Goal: Task Accomplishment & Management: Manage account settings

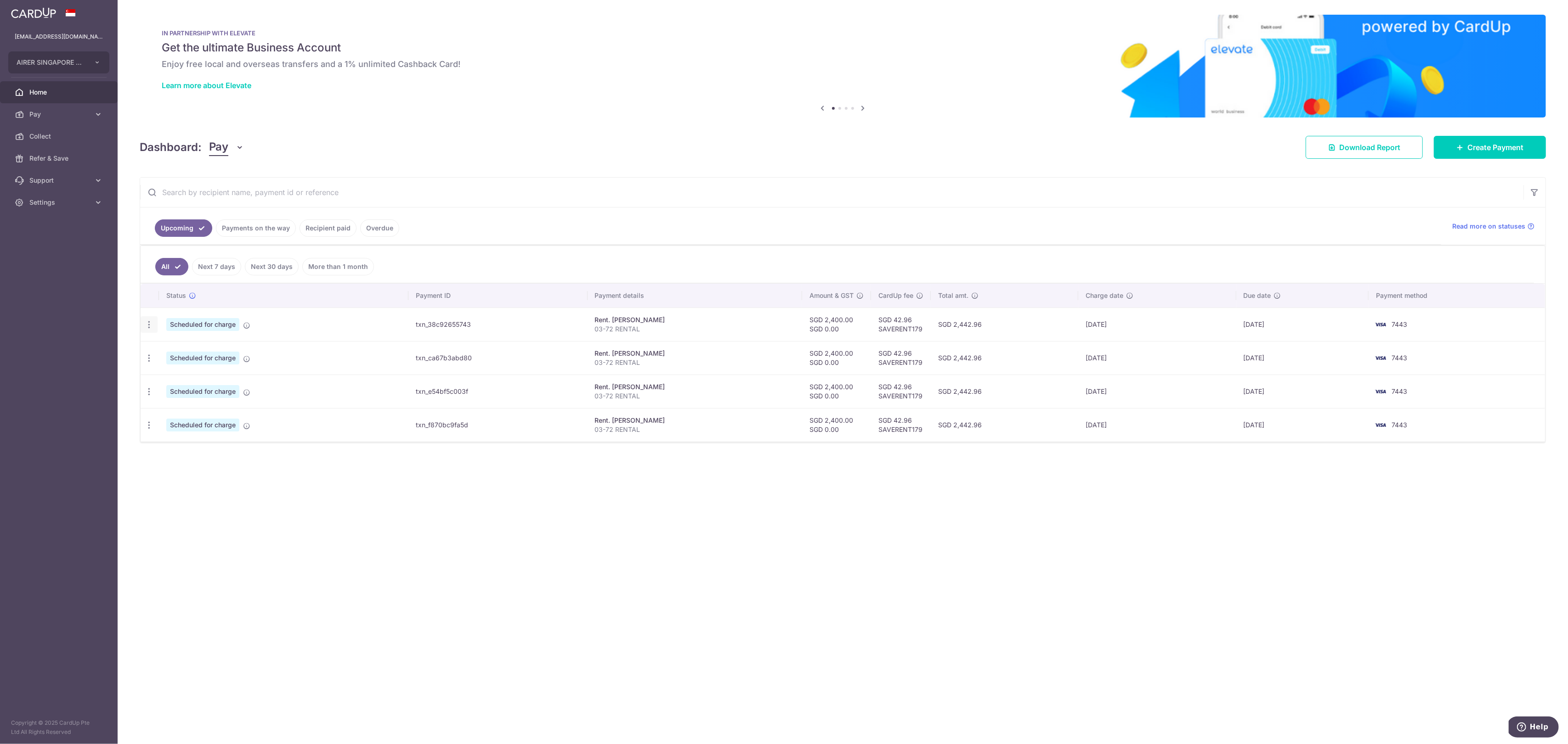
click at [143, 321] on div "Update payment Cancel payment" at bounding box center [149, 325] width 17 height 17
click at [145, 321] on icon "button" at bounding box center [149, 325] width 10 height 10
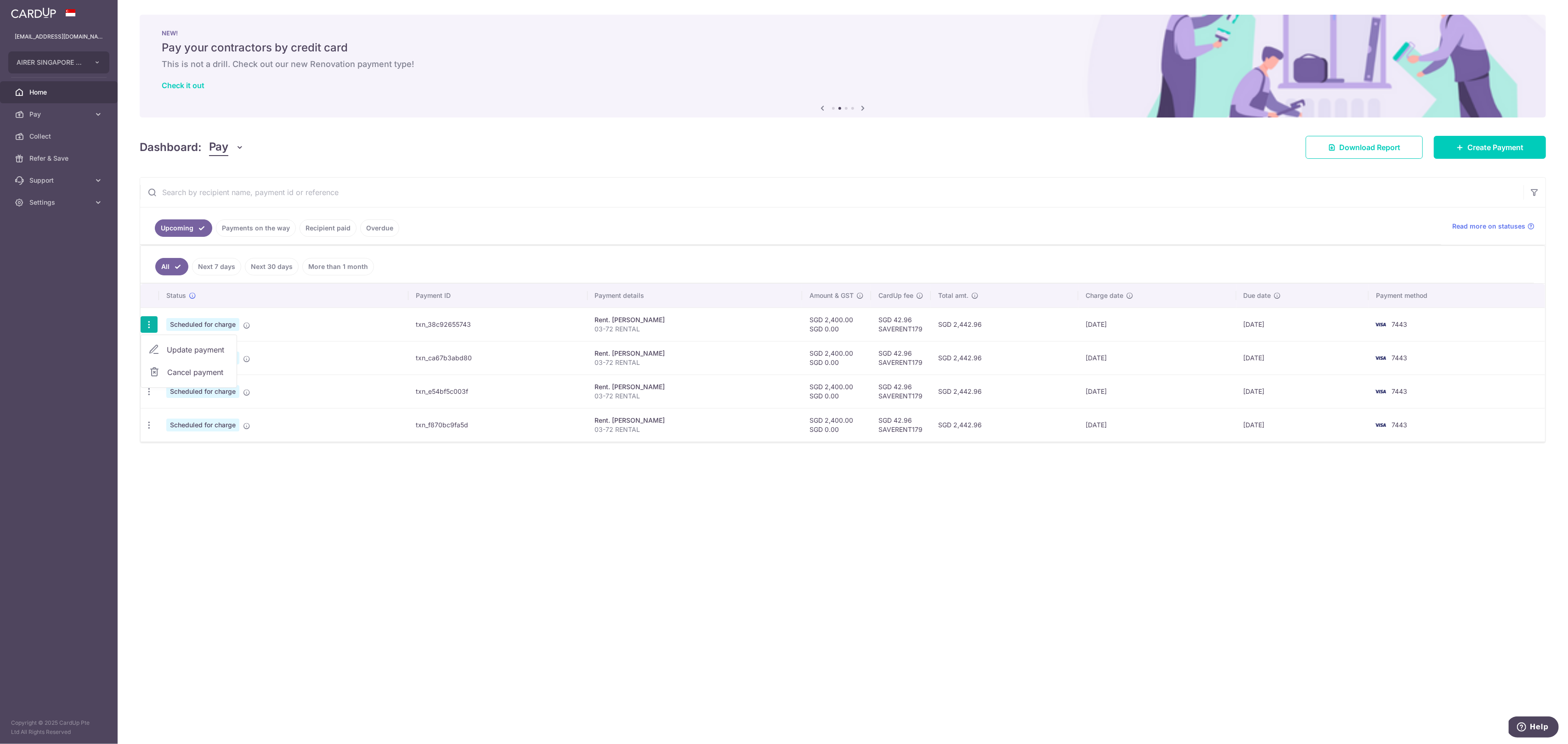
click at [175, 370] on span "Cancel payment" at bounding box center [198, 372] width 61 height 11
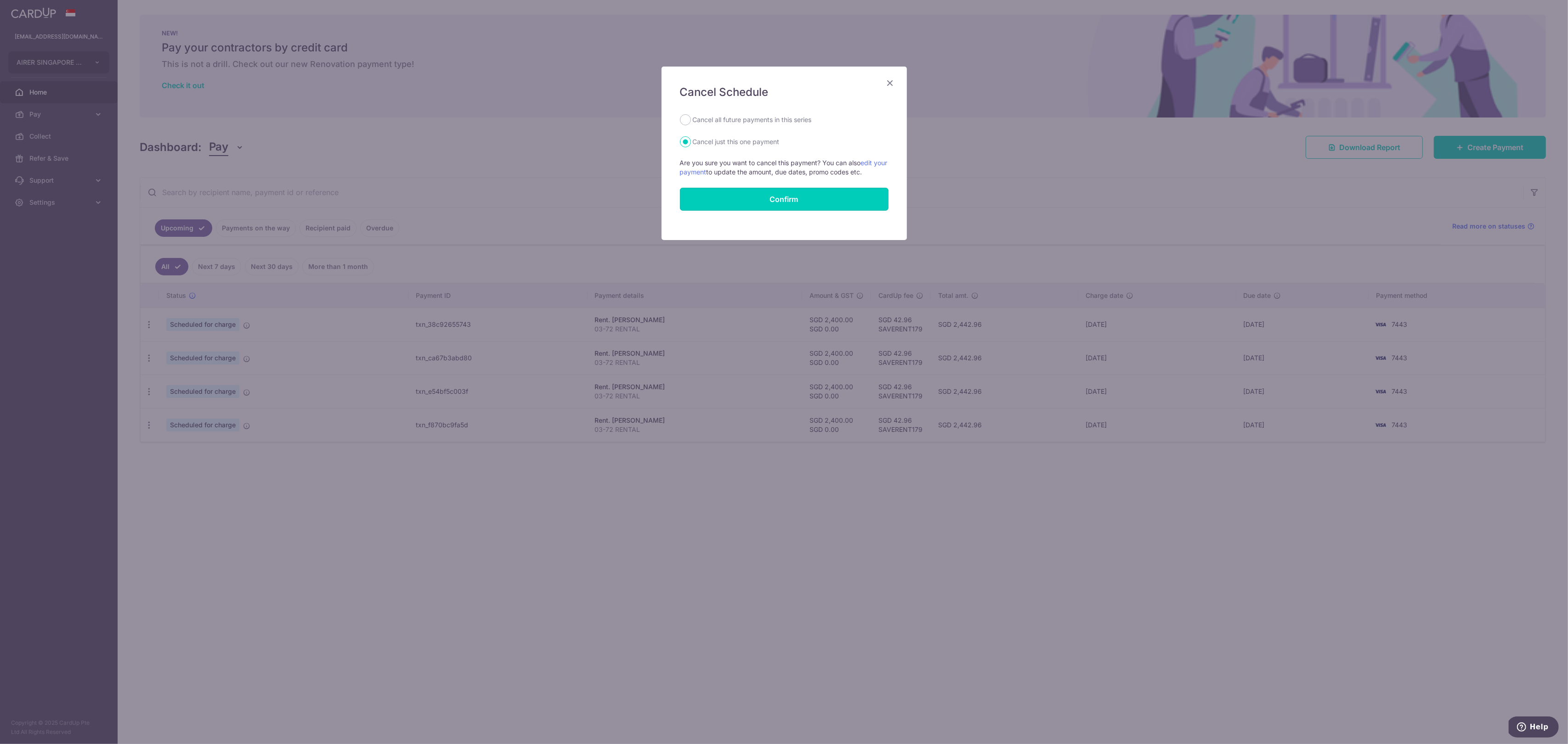
drag, startPoint x: 810, startPoint y: 192, endPoint x: 752, endPoint y: 113, distance: 98.0
click at [752, 113] on div "Cancel Schedule Cancel all future payments in this series Cancel just this one …" at bounding box center [784, 153] width 245 height 173
click at [749, 114] on label "Cancel all future payments in this series" at bounding box center [752, 120] width 119 height 11
click at [691, 114] on input "Cancel all future payments in this series" at bounding box center [685, 120] width 11 height 11
radio input "true"
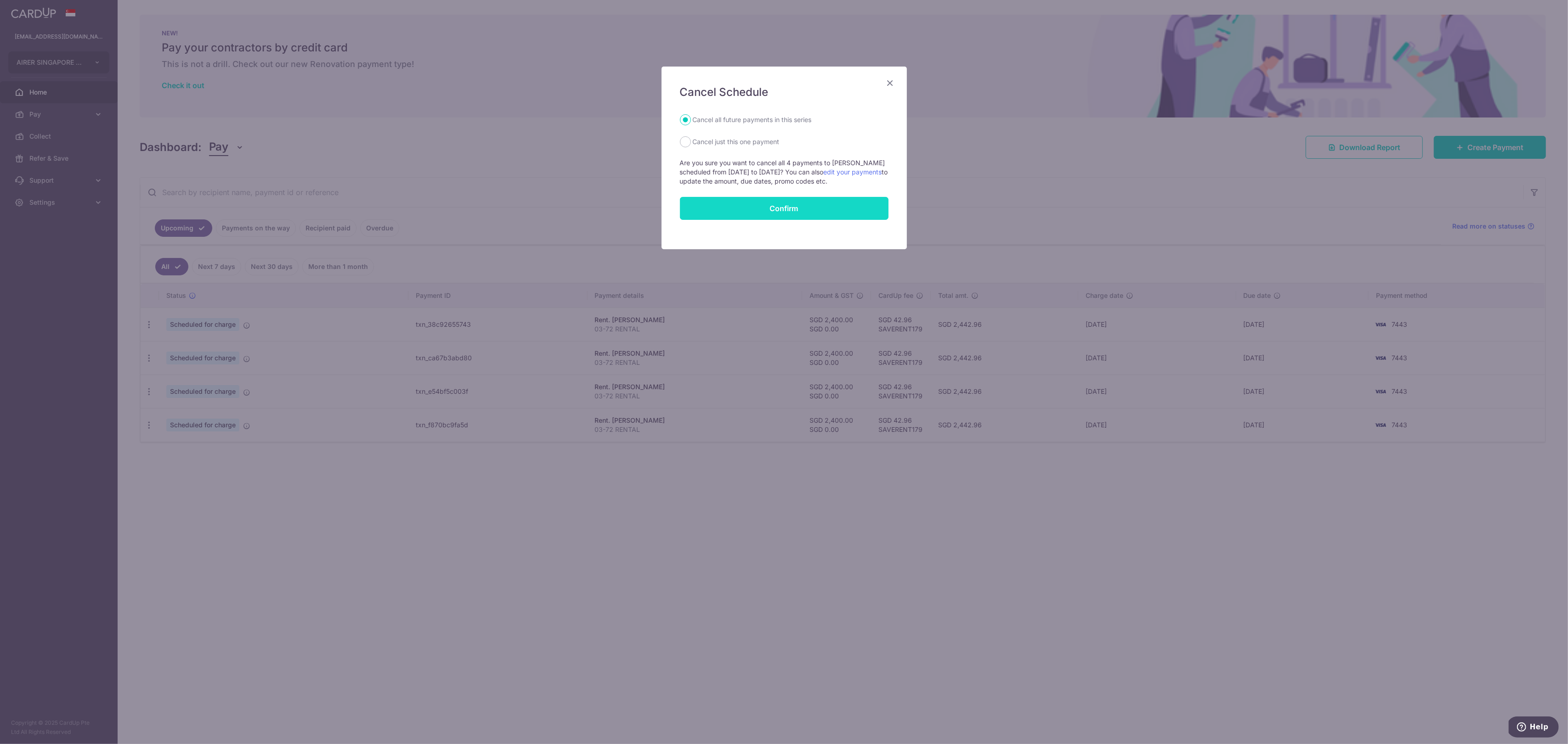
click at [771, 207] on input "Confirm" at bounding box center [784, 209] width 209 height 23
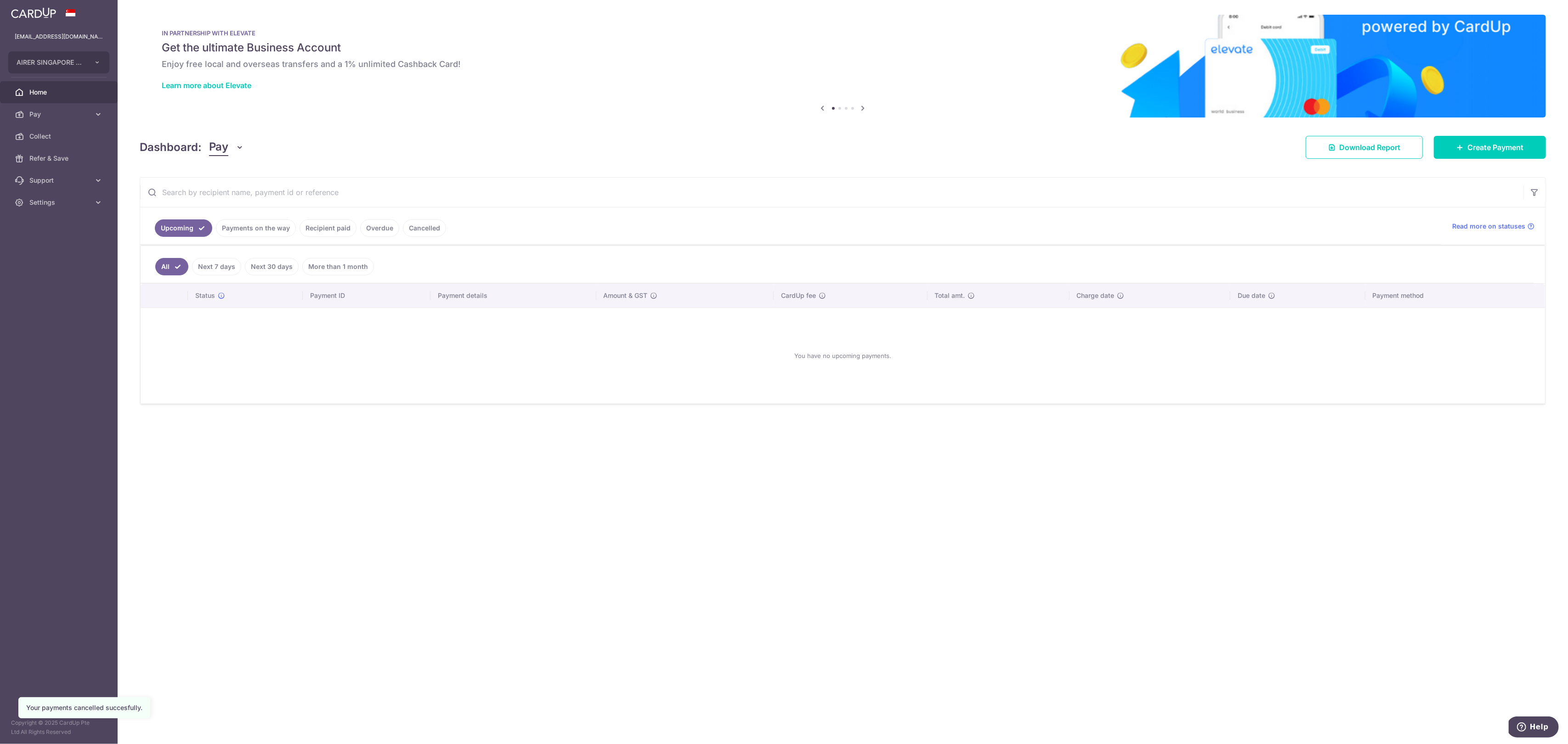
click at [256, 225] on link "Payments on the way" at bounding box center [256, 228] width 80 height 18
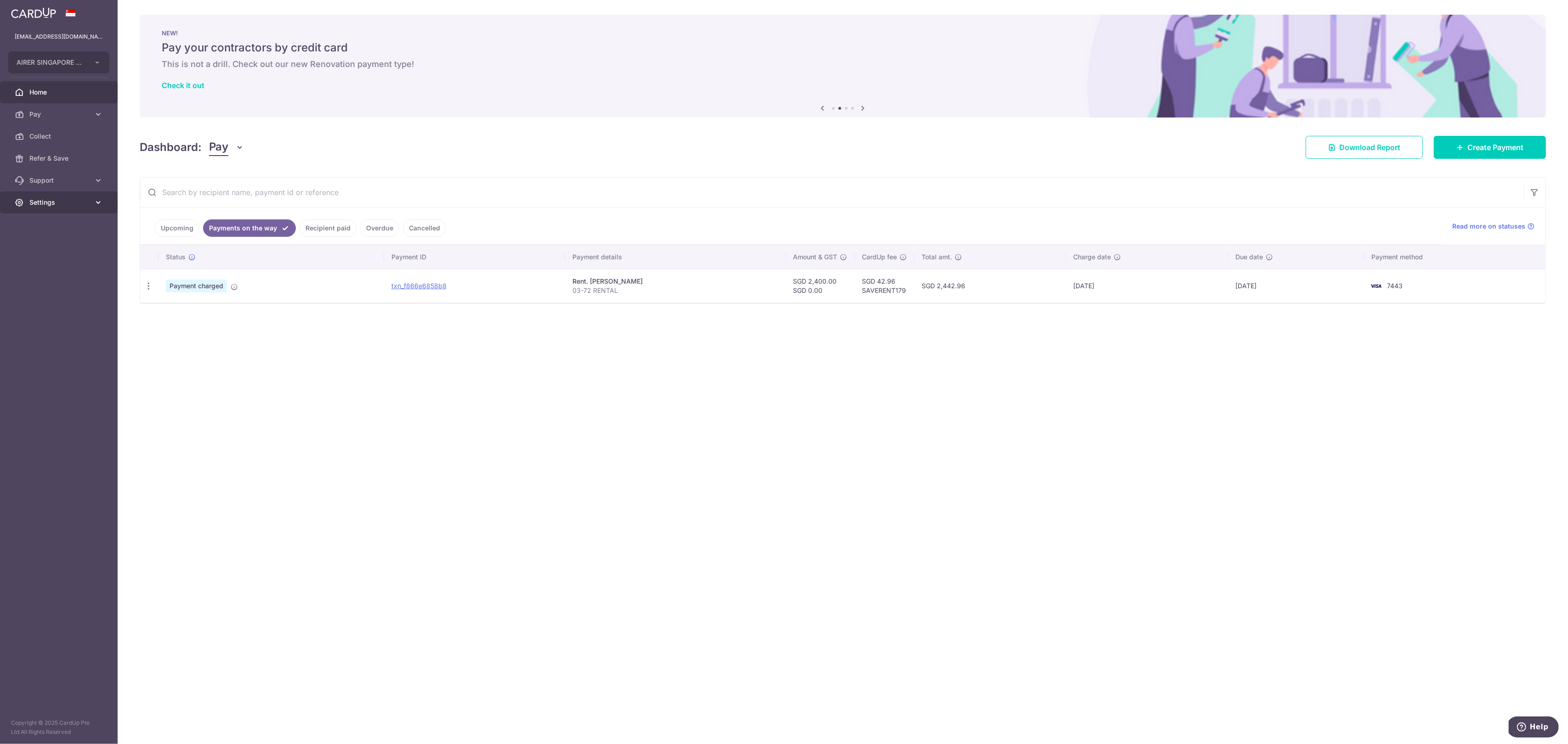
click at [82, 202] on span "Settings" at bounding box center [60, 202] width 61 height 9
click at [50, 244] on span "Logout" at bounding box center [60, 246] width 61 height 9
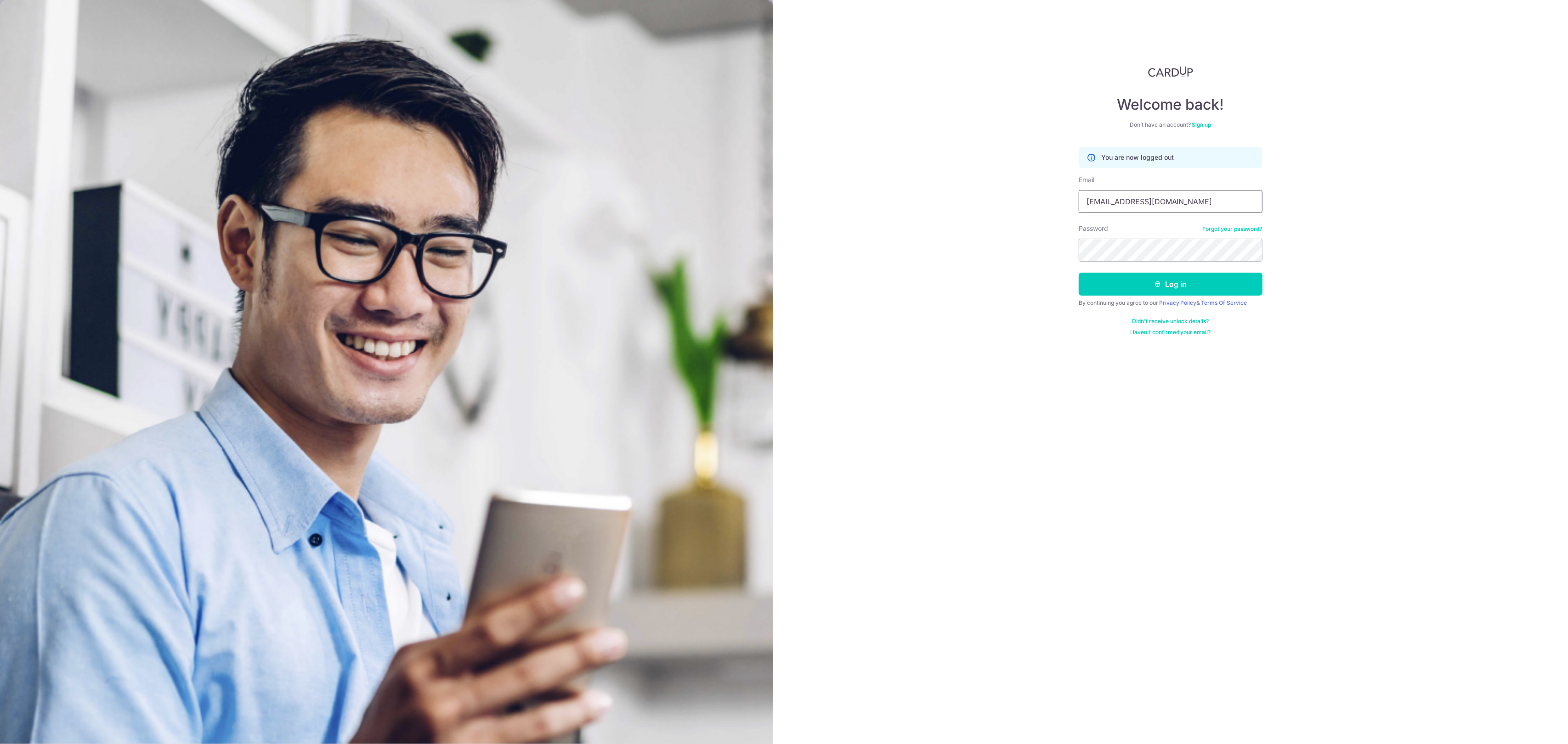
click at [1148, 204] on input "[EMAIL_ADDRESS][DOMAIN_NAME]" at bounding box center [1171, 201] width 184 height 23
type input "xavier32lau@hotmail.com"
click at [1174, 280] on button "Log in" at bounding box center [1171, 284] width 184 height 23
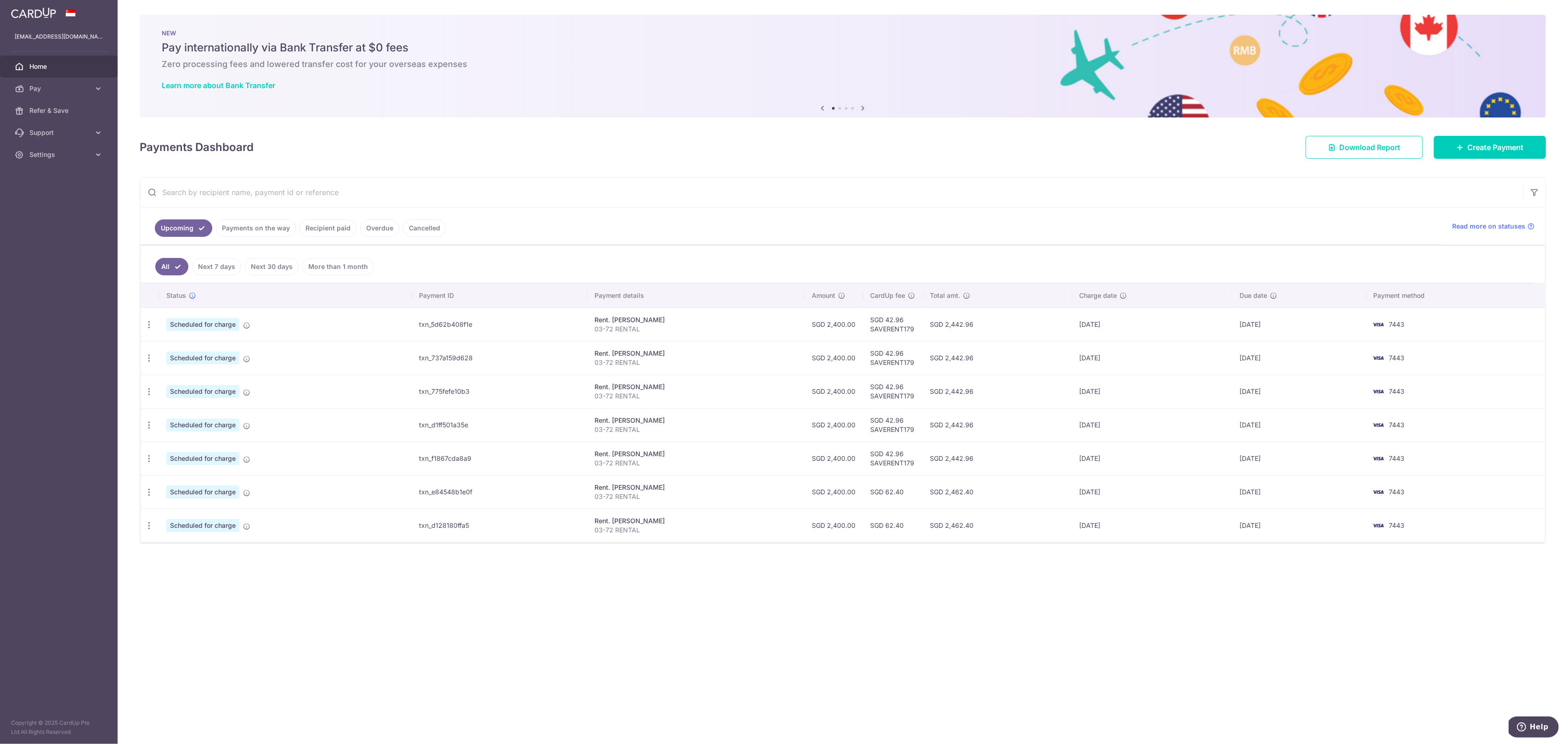
click at [270, 232] on link "Payments on the way" at bounding box center [256, 228] width 80 height 18
